Goal: Information Seeking & Learning: Learn about a topic

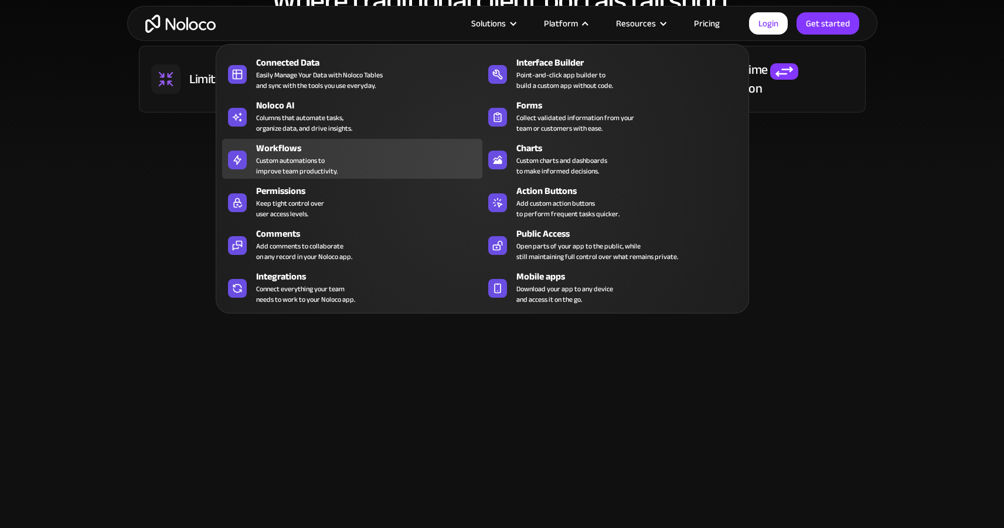
scroll to position [683, 0]
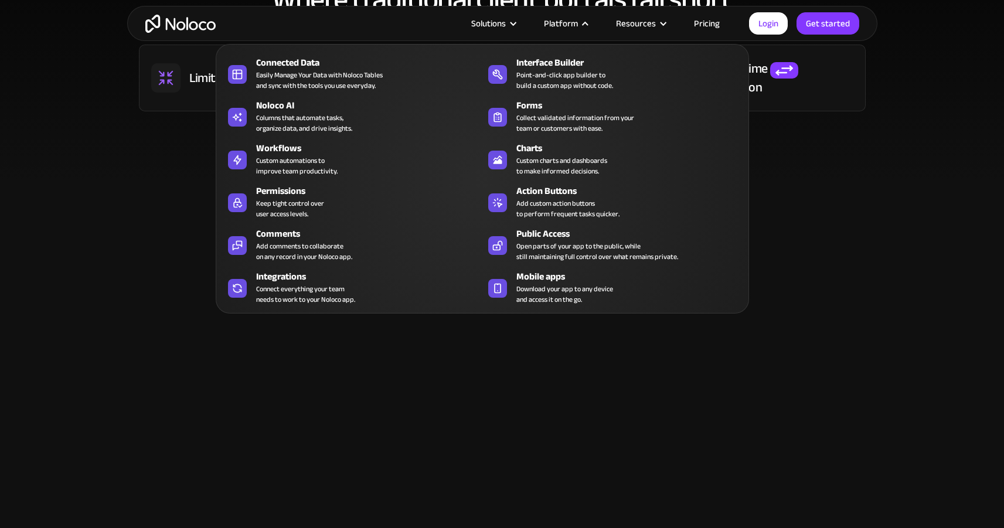
click at [451, 337] on div "Solve common client portal limitations with Noloco Self-serve client portal to …" at bounding box center [502, 463] width 751 height 446
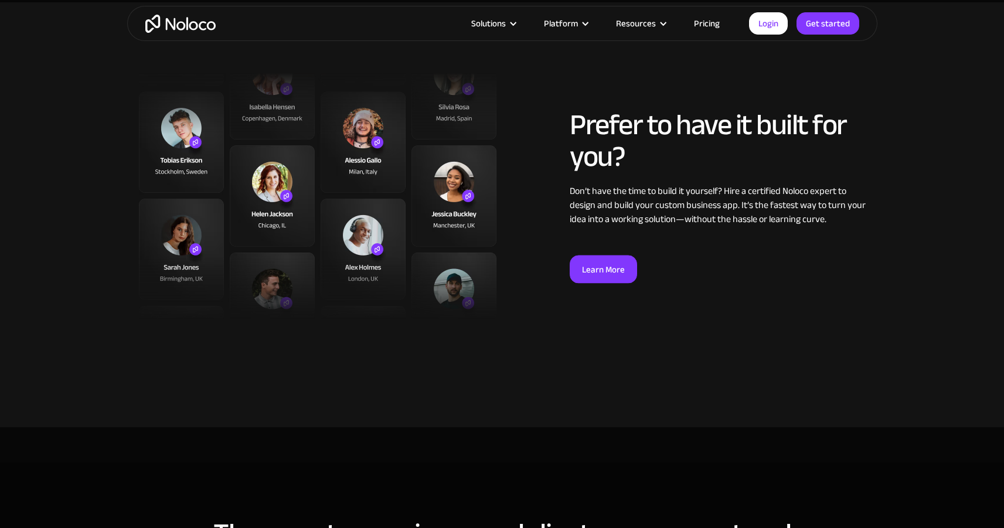
scroll to position [2999, 0]
click at [597, 267] on link "Learn More" at bounding box center [603, 268] width 67 height 28
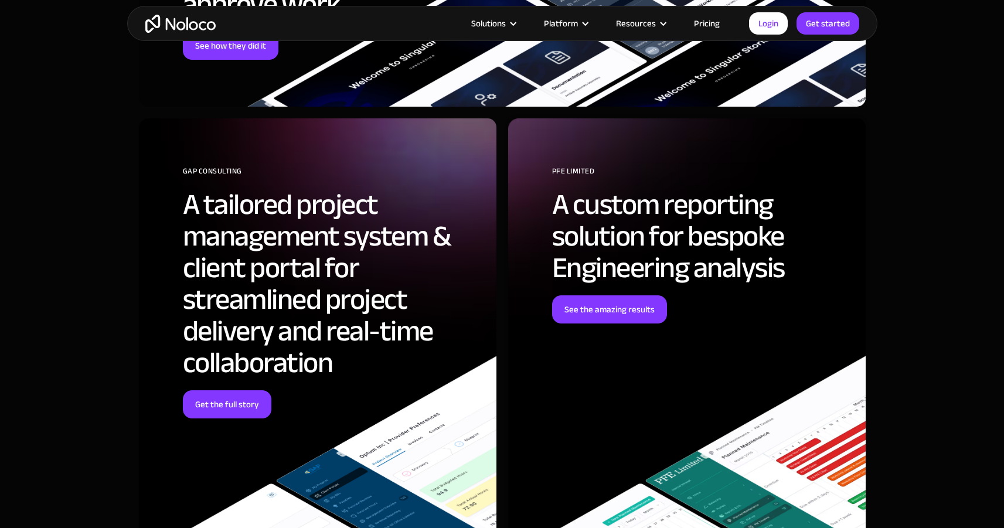
scroll to position [3795, 0]
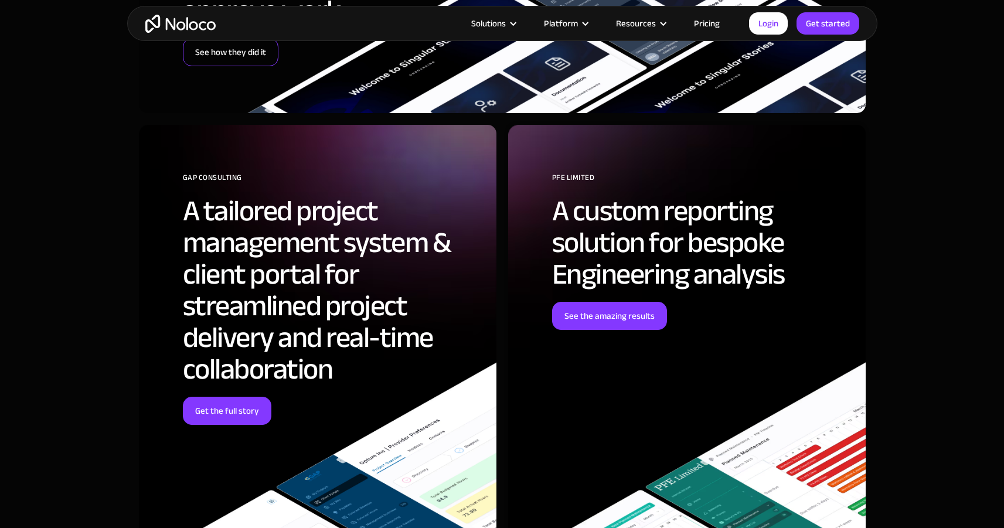
click at [251, 54] on link "See how they did it" at bounding box center [231, 52] width 96 height 28
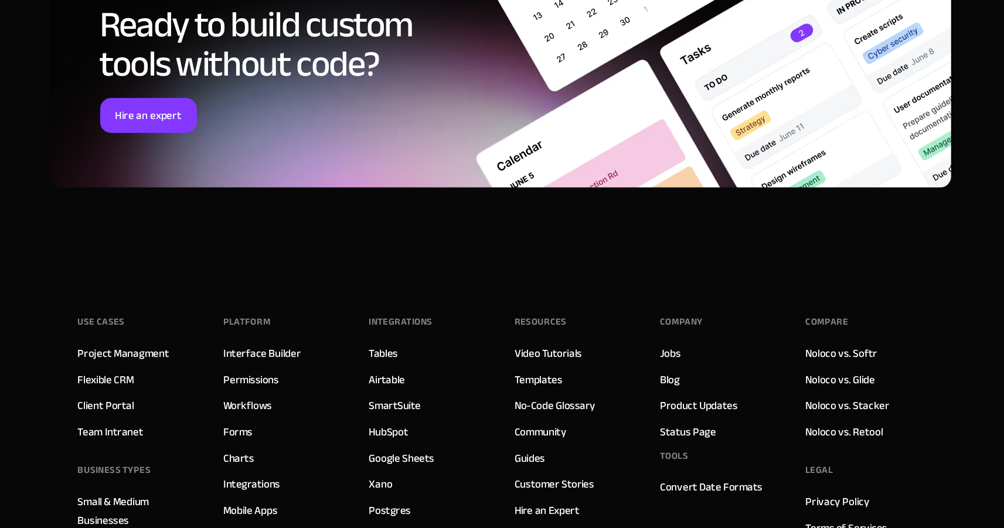
scroll to position [4799, 0]
